Goal: Task Accomplishment & Management: Manage account settings

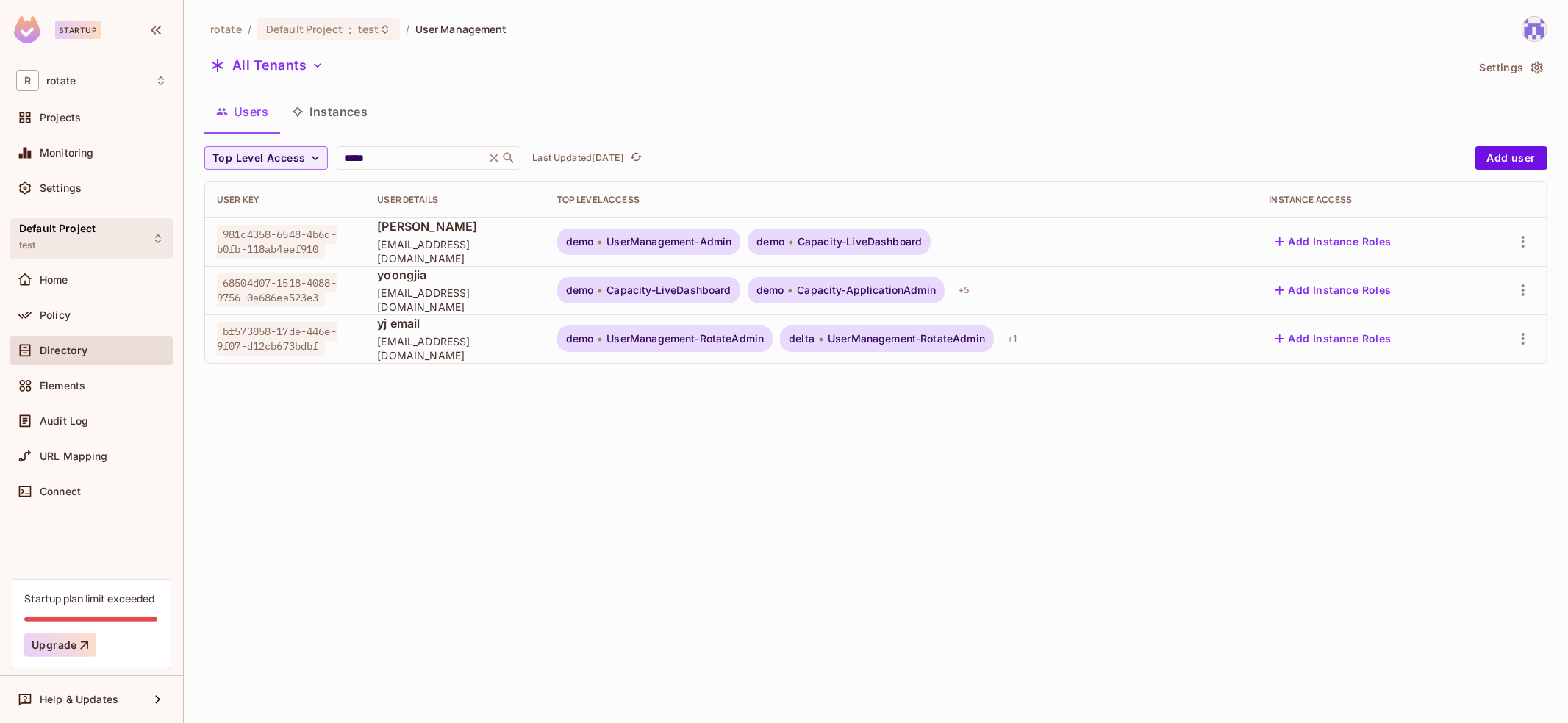
click at [107, 246] on div "Default Project test" at bounding box center [91, 239] width 163 height 40
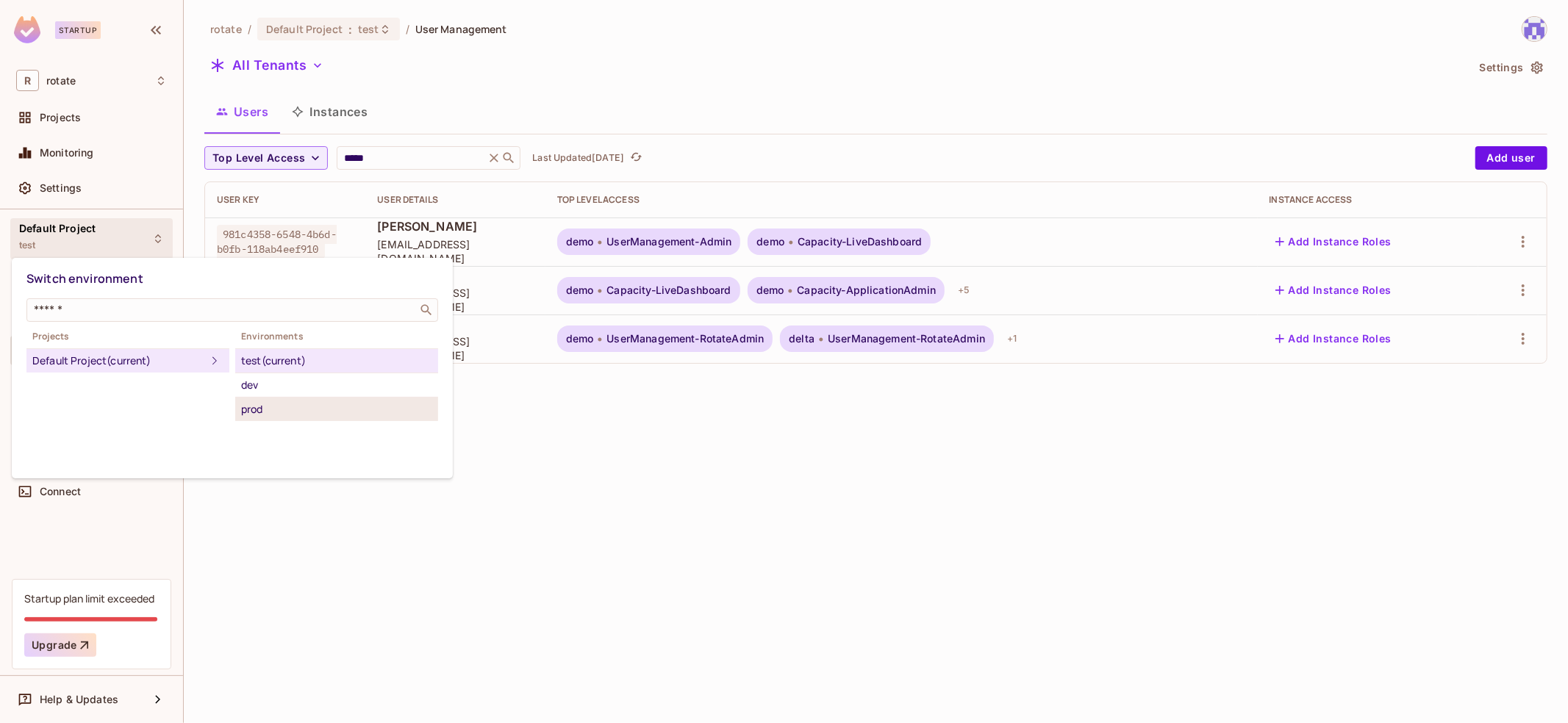
click at [378, 405] on div "prod" at bounding box center [337, 409] width 191 height 18
